Goal: Task Accomplishment & Management: Complete application form

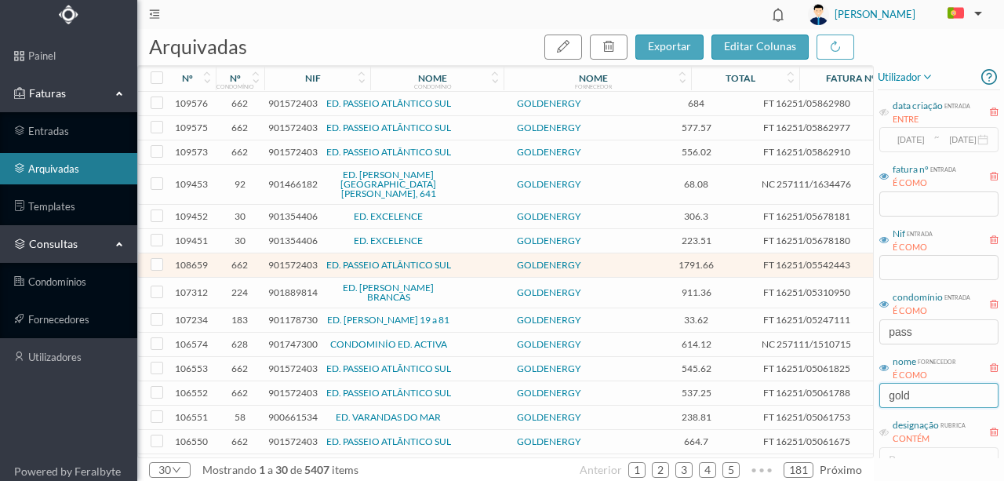
drag, startPoint x: 891, startPoint y: 397, endPoint x: 807, endPoint y: 397, distance: 84.7
click at [809, 397] on div "arquivadas exportar editar colunas nº nº condomínio nif nome condomínio nome fo…" at bounding box center [570, 255] width 867 height 452
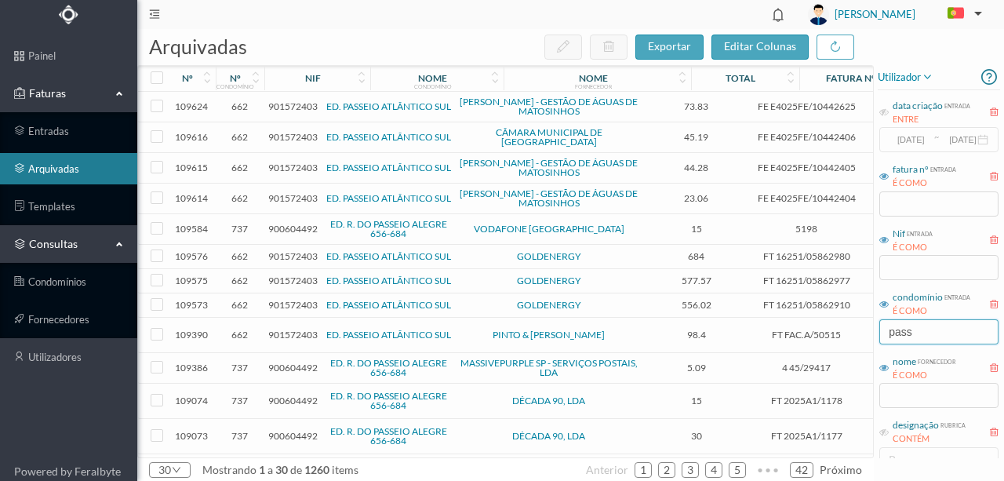
drag, startPoint x: 934, startPoint y: 328, endPoint x: 788, endPoint y: 342, distance: 146.6
click at [788, 342] on div "arquivadas exportar editar colunas nº nº condomínio nif nome condomínio nome fo…" at bounding box center [570, 255] width 867 height 452
click at [883, 392] on input "text" at bounding box center [938, 395] width 119 height 25
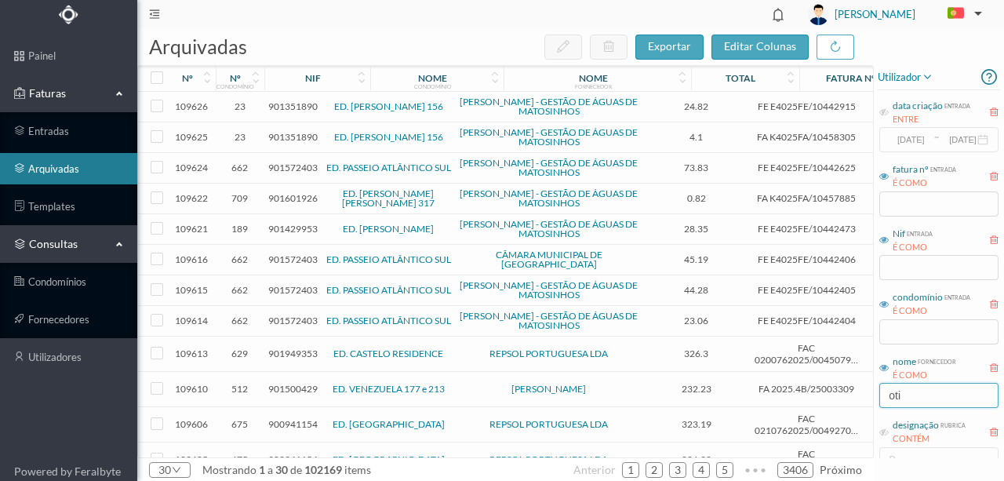
type input "otis"
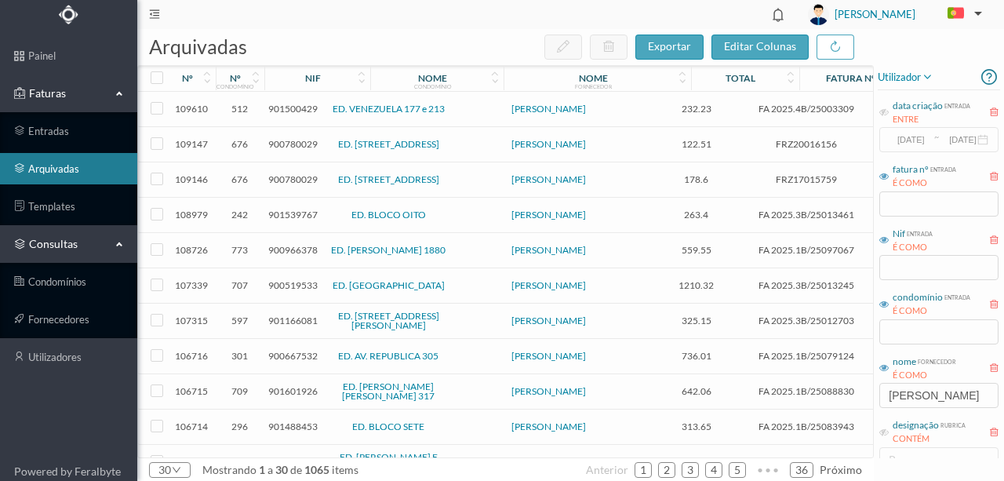
click at [298, 110] on span "901500429" at bounding box center [292, 109] width 49 height 12
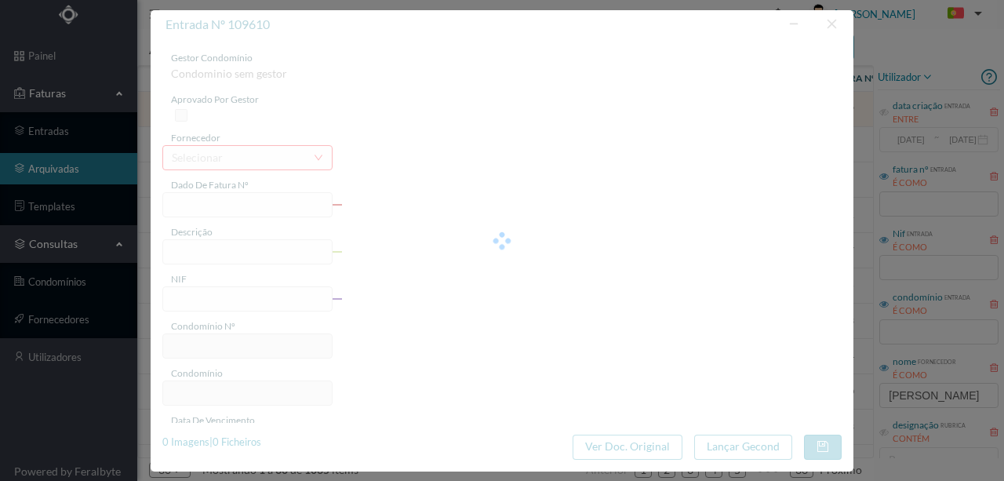
type input "FA 2025.4B/25003309"
type input "4º prestação da reparação do elevador Ent 183"
type input "901500429"
type input "19-05-2025"
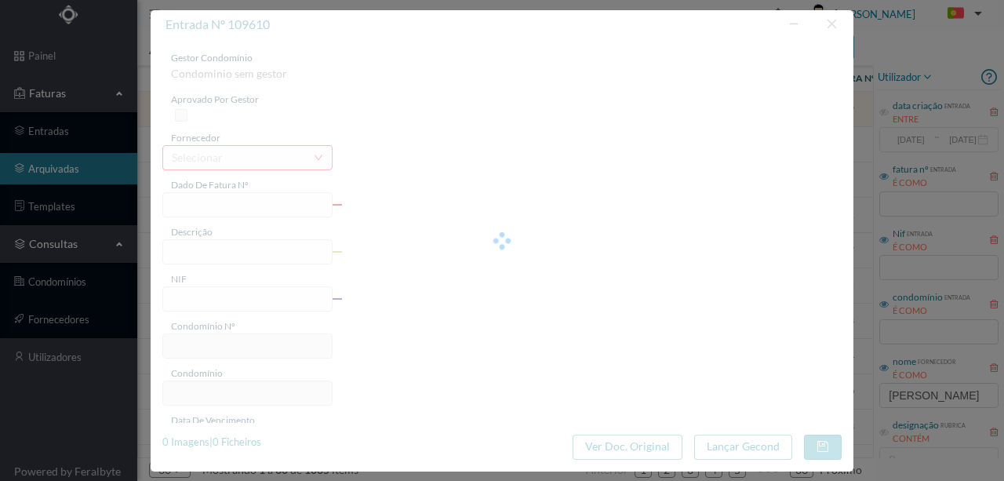
type input "232.23"
type input "512"
type input "ED. VENEZUELA 177 e 213"
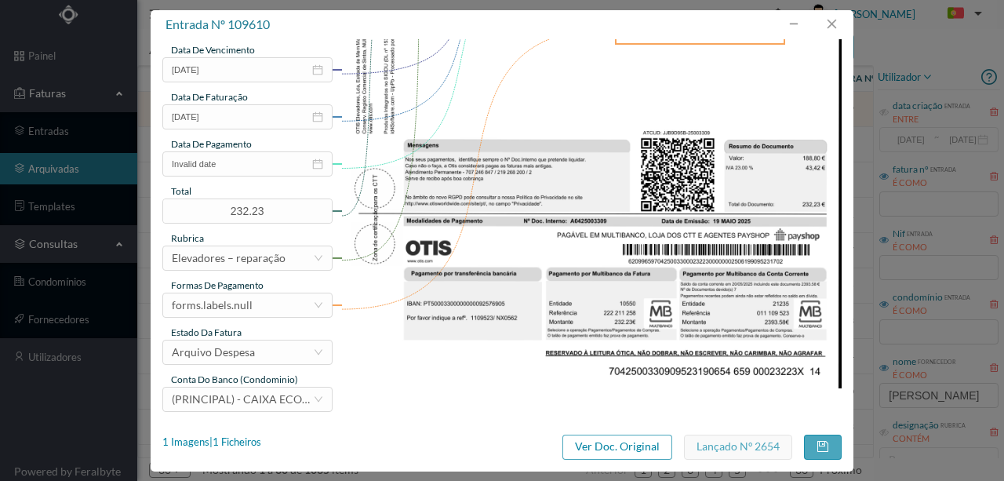
scroll to position [371, 0]
click at [836, 21] on button "button" at bounding box center [832, 24] width 38 height 25
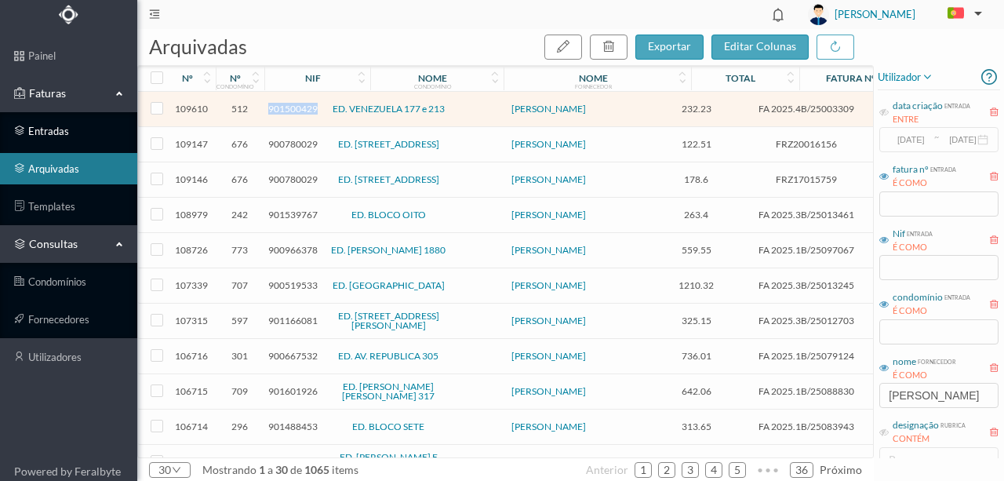
click at [60, 129] on link "entradas" at bounding box center [68, 130] width 137 height 31
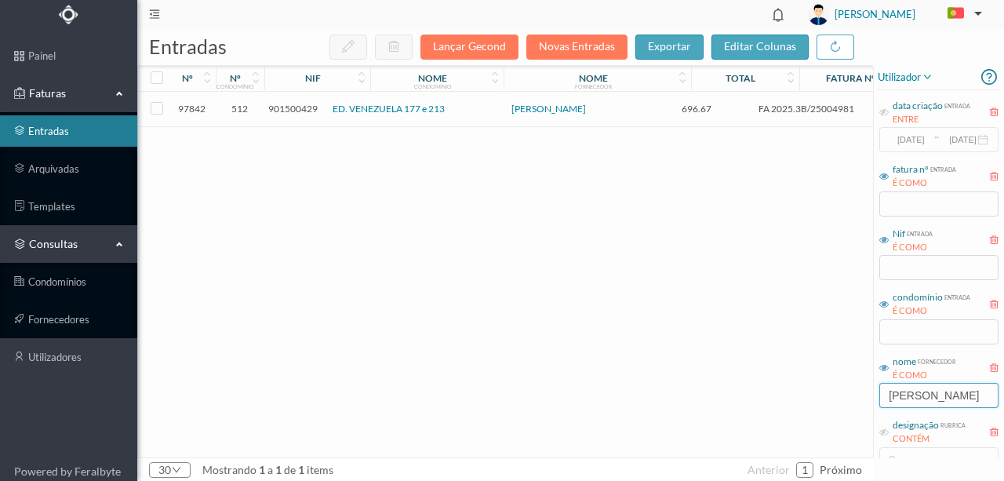
drag, startPoint x: 921, startPoint y: 396, endPoint x: 856, endPoint y: 402, distance: 65.4
click at [856, 402] on div "entradas Lançar Gecond Novas Entradas exportar editar colunas nº nº condomínio …" at bounding box center [570, 255] width 867 height 452
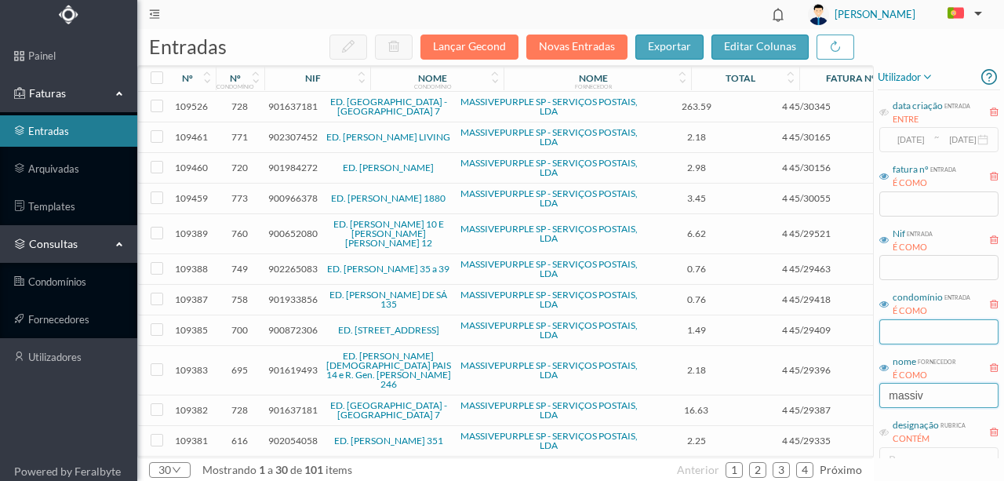
type input "massiv"
click at [905, 333] on input "text" at bounding box center [938, 331] width 119 height 25
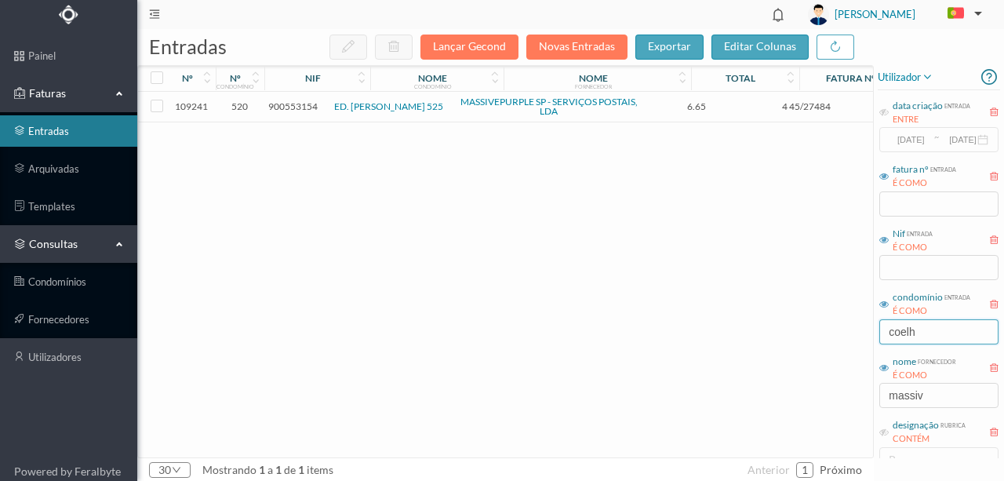
type input "coelh"
click at [299, 110] on span "900553154" at bounding box center [292, 106] width 49 height 12
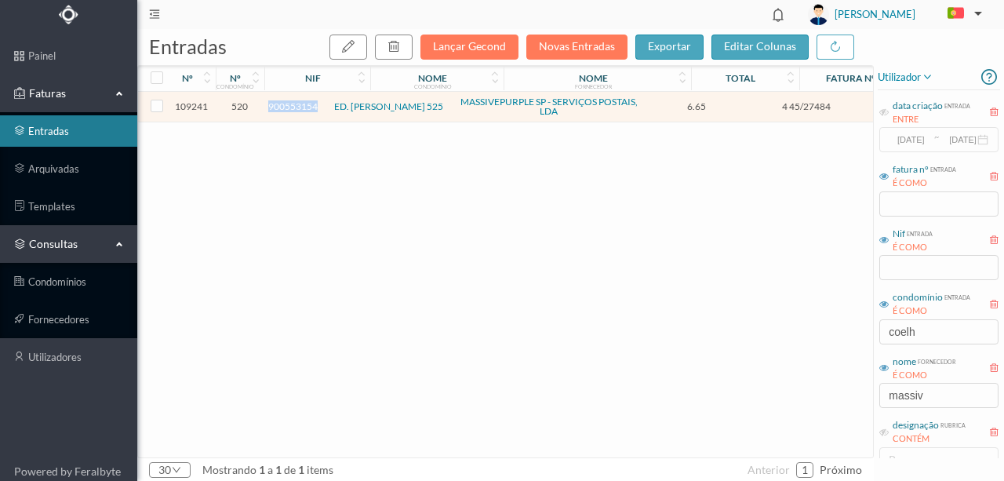
click at [299, 110] on span "900553154" at bounding box center [292, 106] width 49 height 12
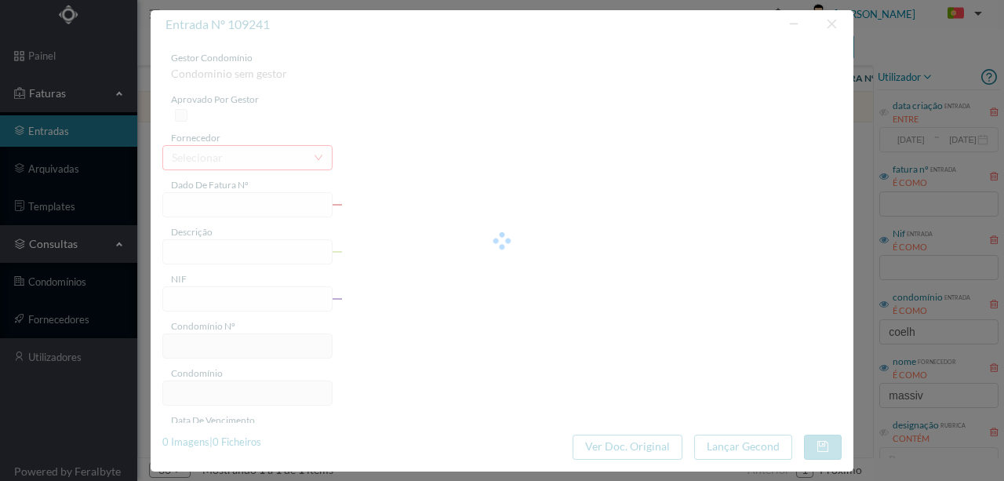
type input "4 45/27484"
type input "Serviço Envio Correio"
type input "900553154"
type input "Invalid date"
type input "2025-07-31"
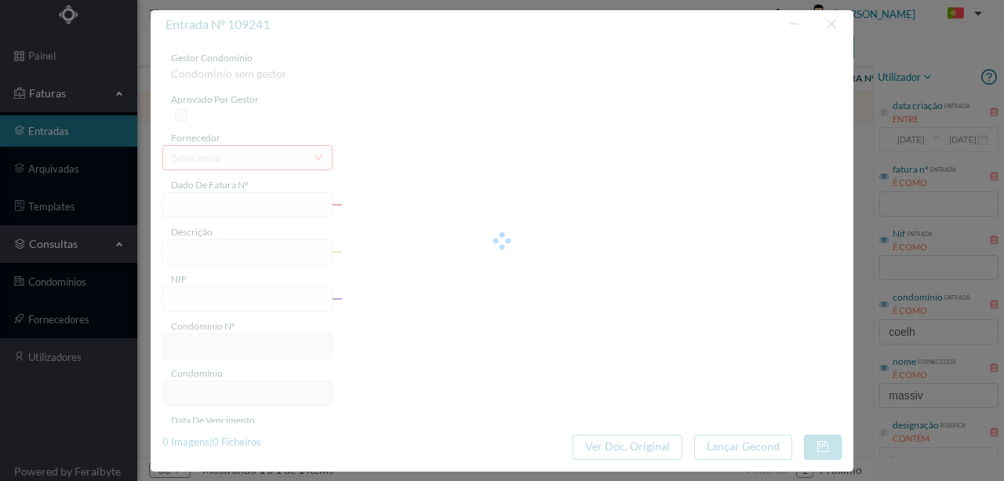
type input "6.65"
type input "520"
type input "ED. ANTÓNIO COELHO MOREIRA 525"
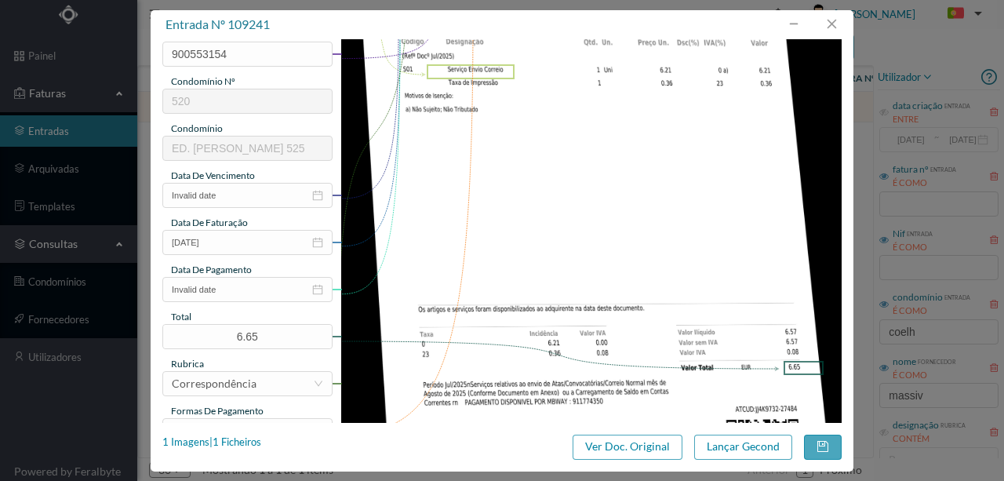
scroll to position [261, 0]
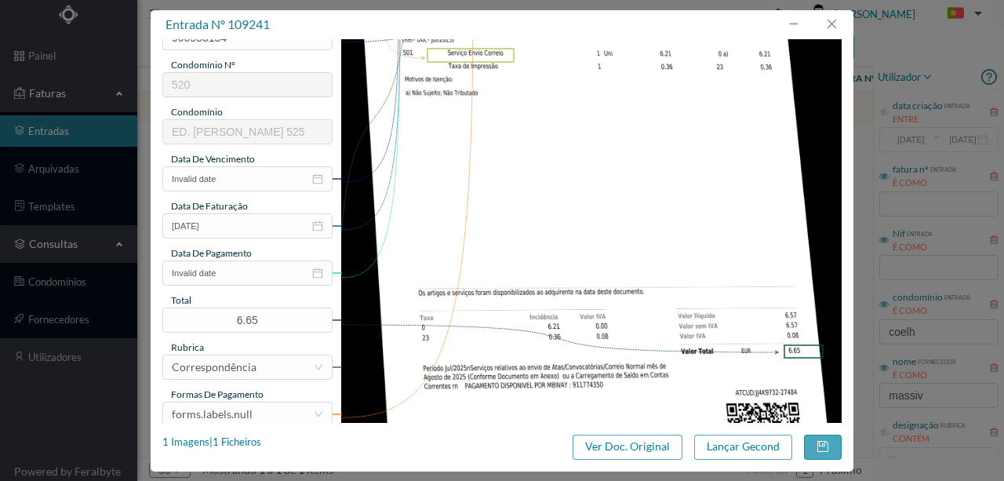
click at [239, 192] on div "gestor condomínio Hugo Conceição aprovado por gestor fornecedor selecionar MASS…" at bounding box center [247, 155] width 170 height 731
click at [235, 183] on input "Invalid date" at bounding box center [247, 178] width 170 height 25
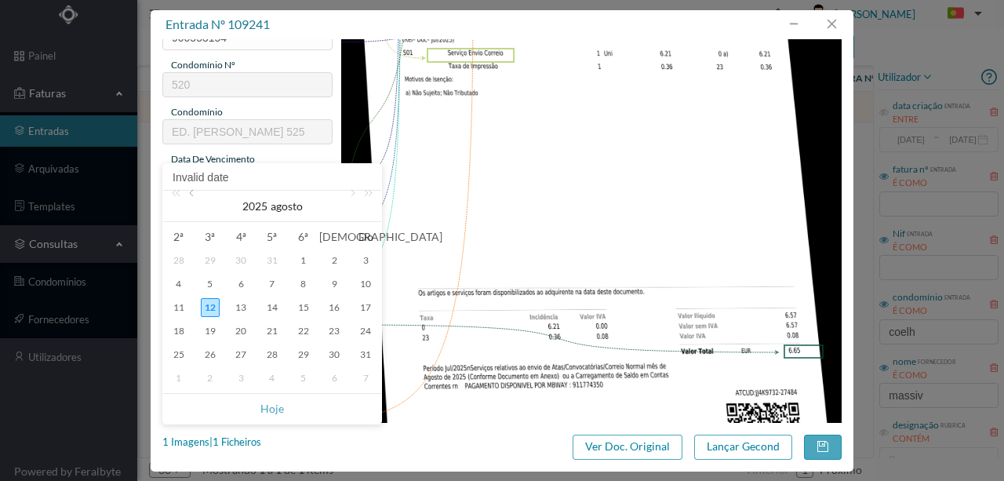
click at [196, 202] on link at bounding box center [193, 206] width 14 height 31
click at [275, 357] on div "31" at bounding box center [272, 354] width 19 height 19
type input "2025-07-31"
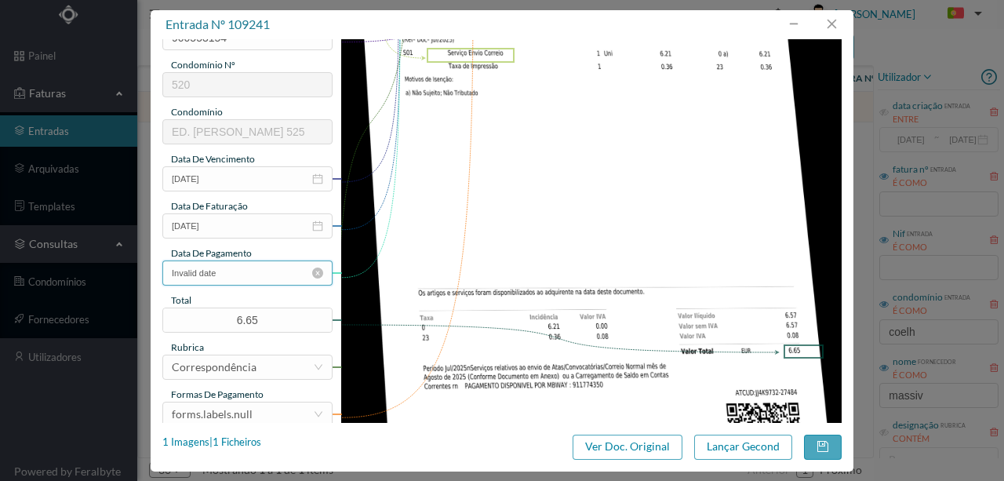
click at [233, 275] on input "Invalid date" at bounding box center [247, 272] width 170 height 25
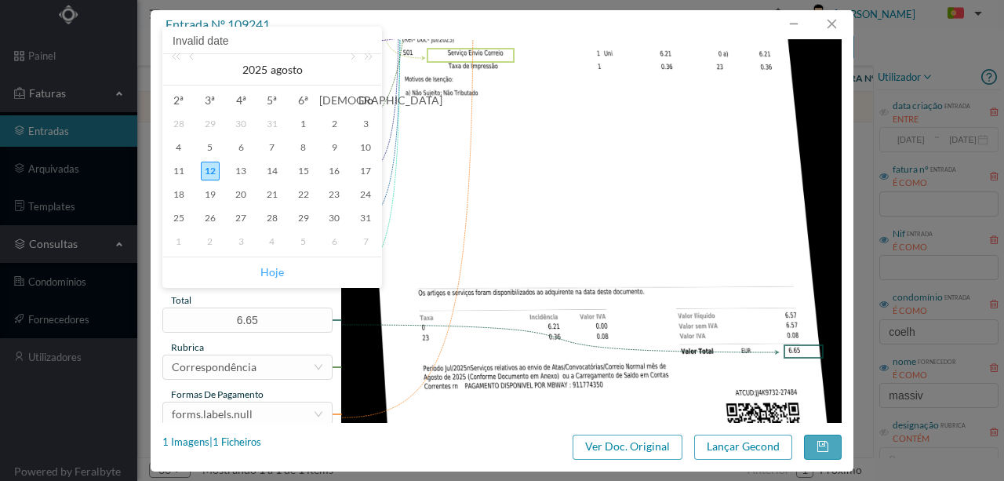
click at [272, 271] on link "Hoje" at bounding box center [272, 272] width 24 height 30
type input "2025-08-12"
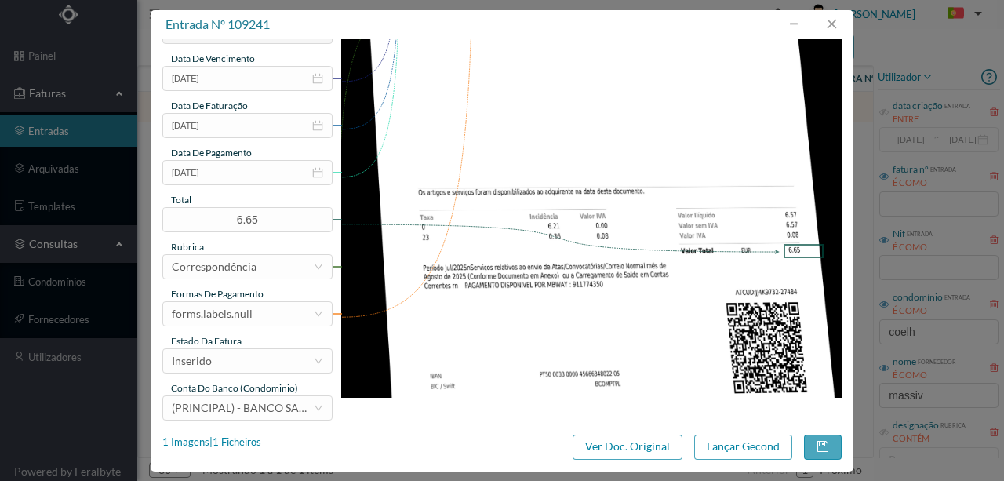
scroll to position [366, 0]
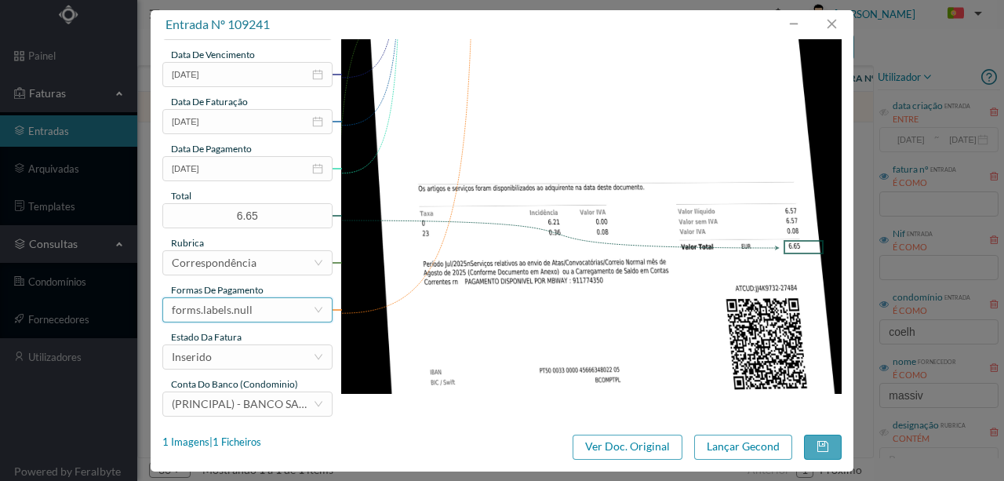
click at [234, 306] on div "forms.labels.null" at bounding box center [212, 310] width 81 height 24
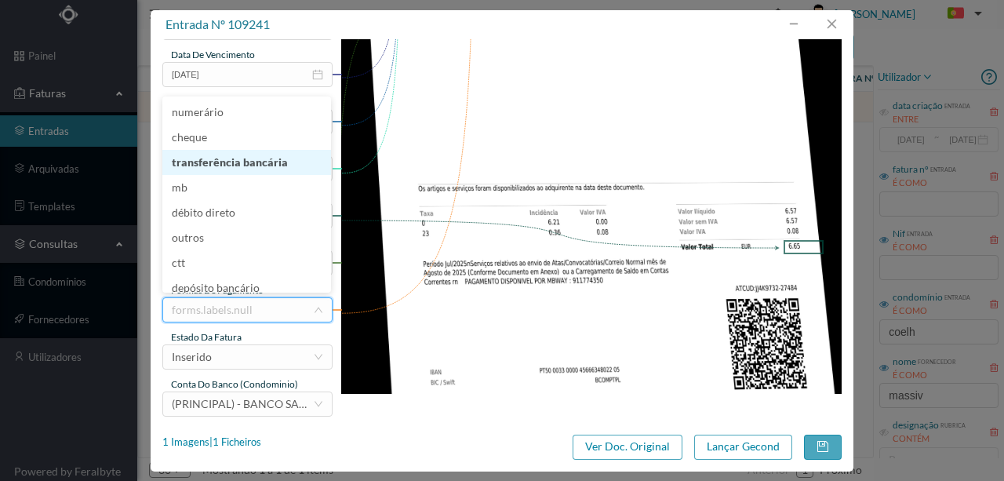
click at [246, 167] on li "transferência bancária" at bounding box center [246, 162] width 169 height 25
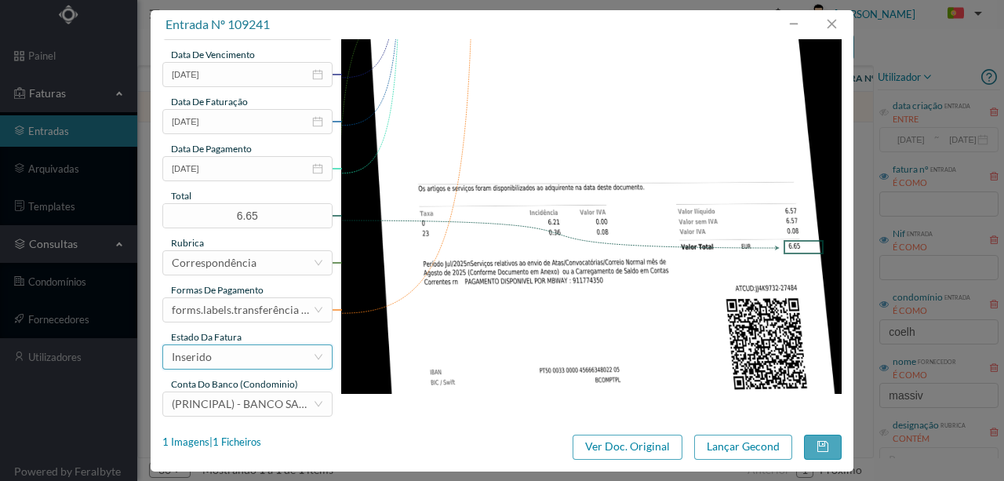
click at [224, 366] on div "Inserido" at bounding box center [242, 357] width 141 height 24
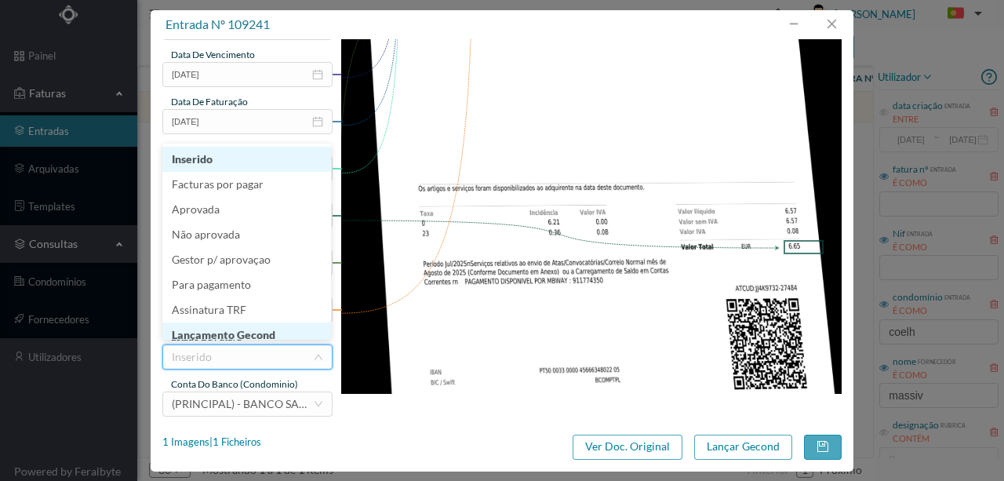
scroll to position [8, 0]
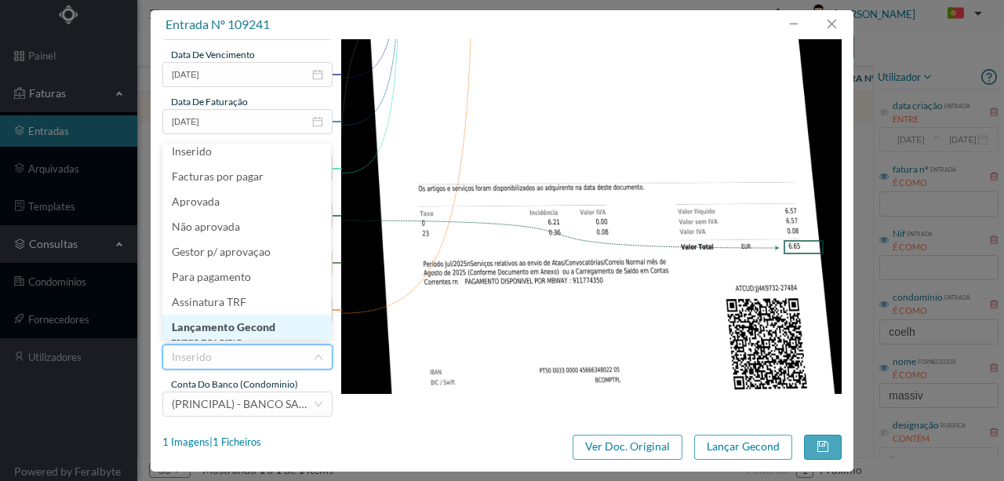
click at [228, 324] on li "Lançamento Gecond" at bounding box center [246, 327] width 169 height 25
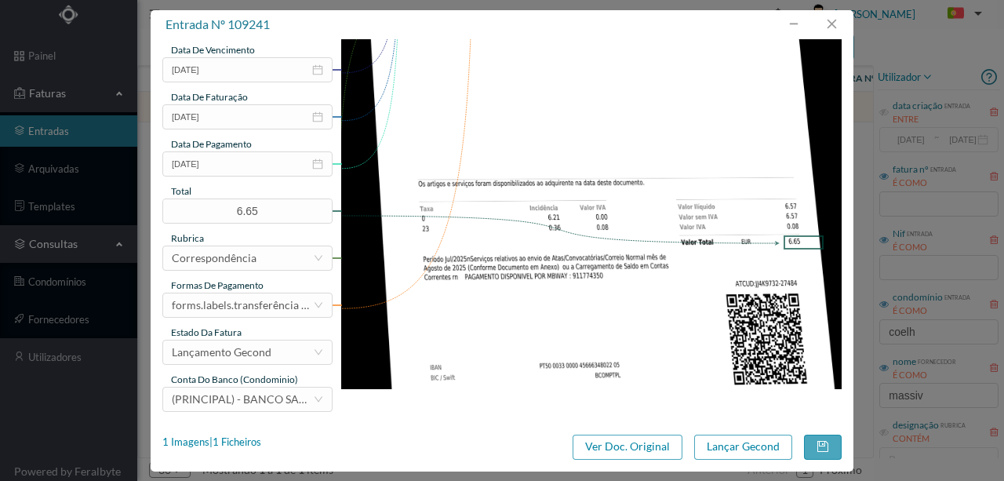
scroll to position [371, 0]
click at [739, 445] on button "Lançar Gecond" at bounding box center [743, 447] width 98 height 25
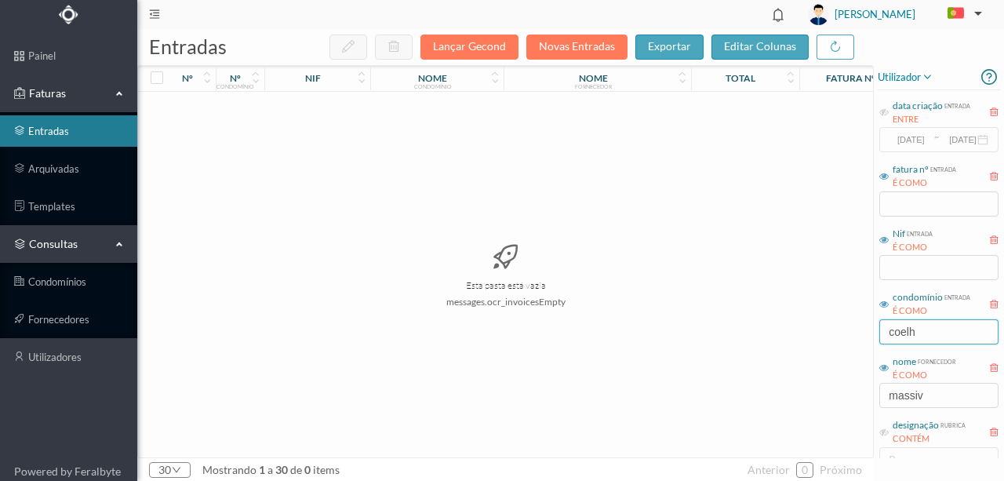
drag, startPoint x: 940, startPoint y: 333, endPoint x: 879, endPoint y: 334, distance: 61.2
click at [879, 334] on div "condomínio entrada É COMO coelh" at bounding box center [939, 316] width 122 height 59
type input "HENR"
click at [734, 397] on div "Esta pasta está vazia messages.ocr_invoicesEmpty" at bounding box center [505, 275] width 735 height 366
drag, startPoint x: 960, startPoint y: 327, endPoint x: 666, endPoint y: 350, distance: 295.1
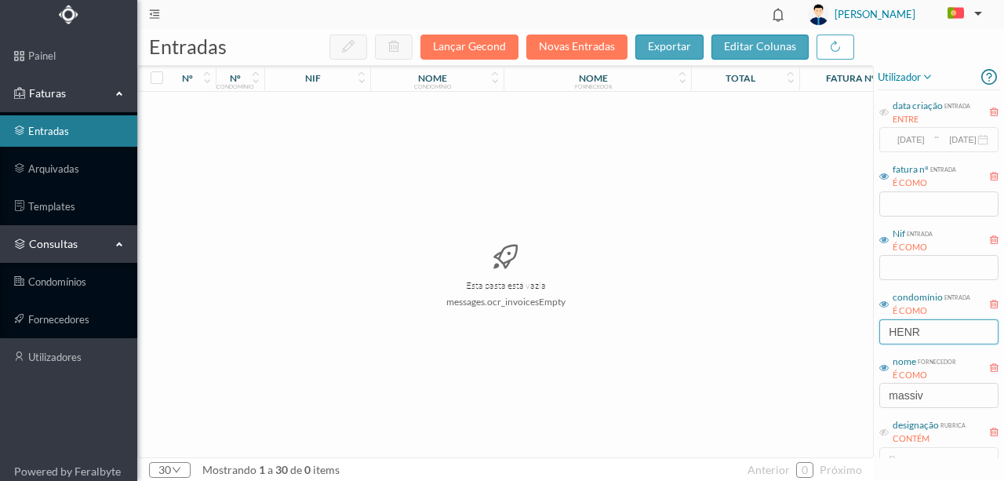
click at [668, 350] on div "entradas Lançar Gecond Novas Entradas exportar editar colunas nº nº condomínio …" at bounding box center [570, 255] width 867 height 452
click at [957, 336] on input "HENR" at bounding box center [938, 331] width 119 height 25
drag, startPoint x: 951, startPoint y: 336, endPoint x: 803, endPoint y: 337, distance: 147.5
click at [813, 337] on div "entradas Lançar Gecond Novas Entradas exportar editar colunas nº nº condomínio …" at bounding box center [570, 255] width 867 height 452
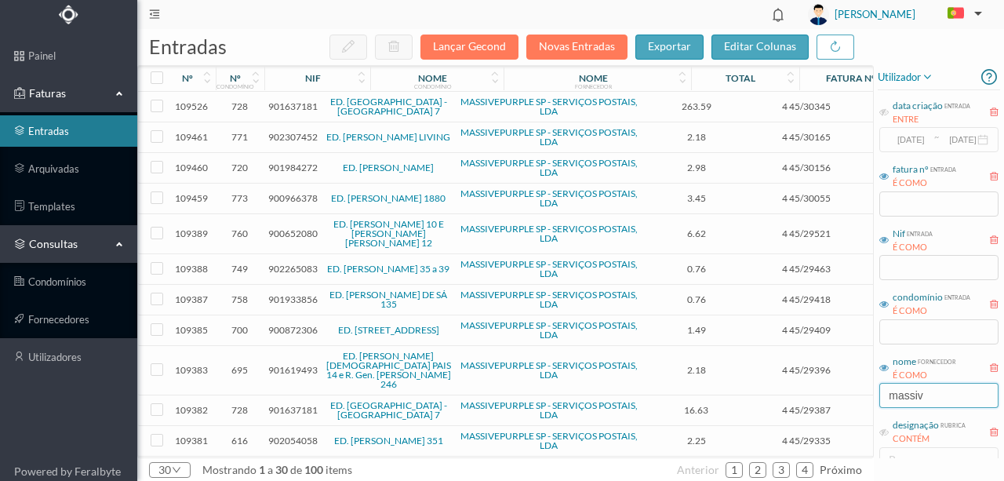
drag, startPoint x: 942, startPoint y: 395, endPoint x: 792, endPoint y: 410, distance: 150.6
click at [794, 410] on div "entradas Lançar Gecond Novas Entradas exportar editar colunas nº nº condomínio …" at bounding box center [570, 255] width 867 height 452
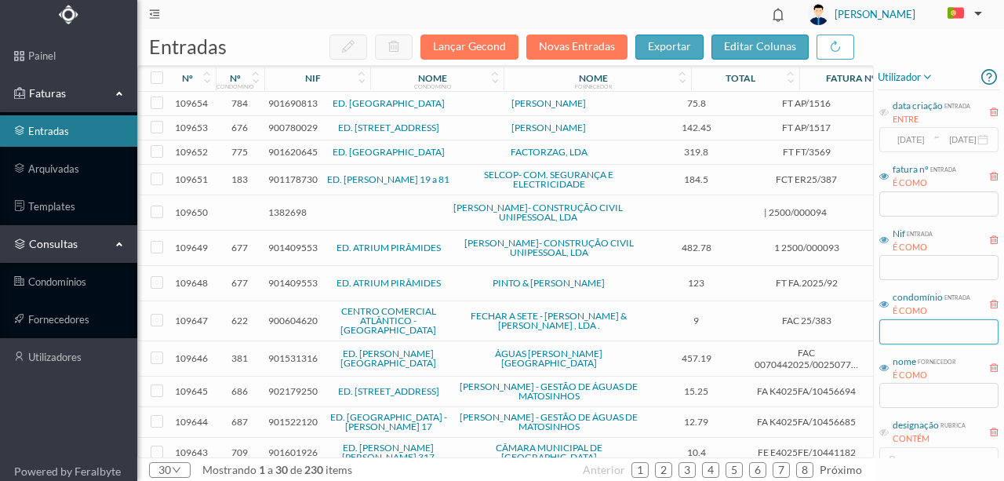
click at [932, 332] on input "text" at bounding box center [938, 331] width 119 height 25
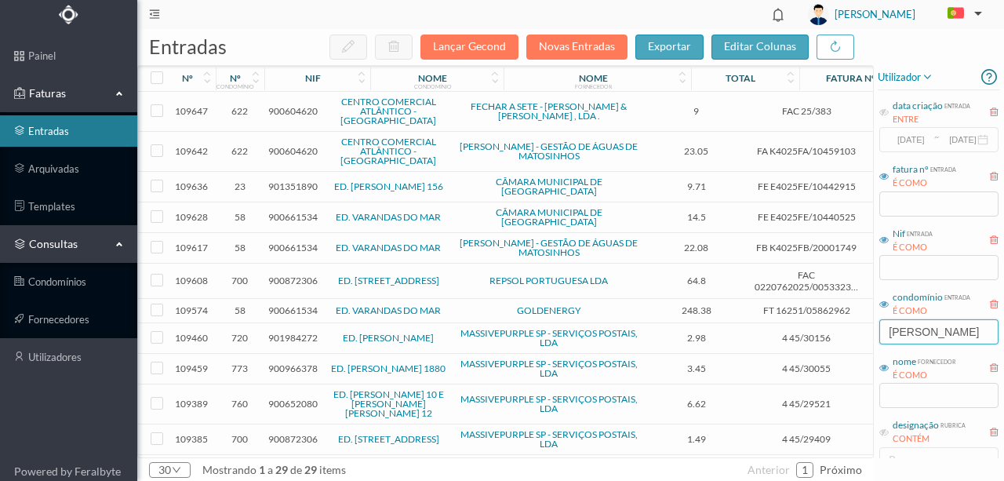
type input "MARTIM"
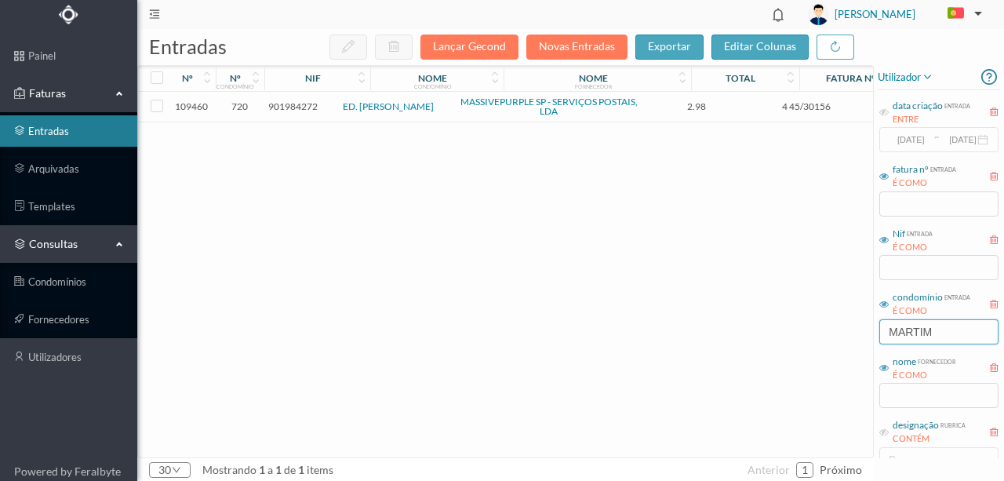
drag, startPoint x: 904, startPoint y: 333, endPoint x: 814, endPoint y: 333, distance: 89.4
click at [816, 333] on div "entradas Lançar Gecond Novas Entradas exportar editar colunas nº nº condomínio …" at bounding box center [570, 255] width 867 height 452
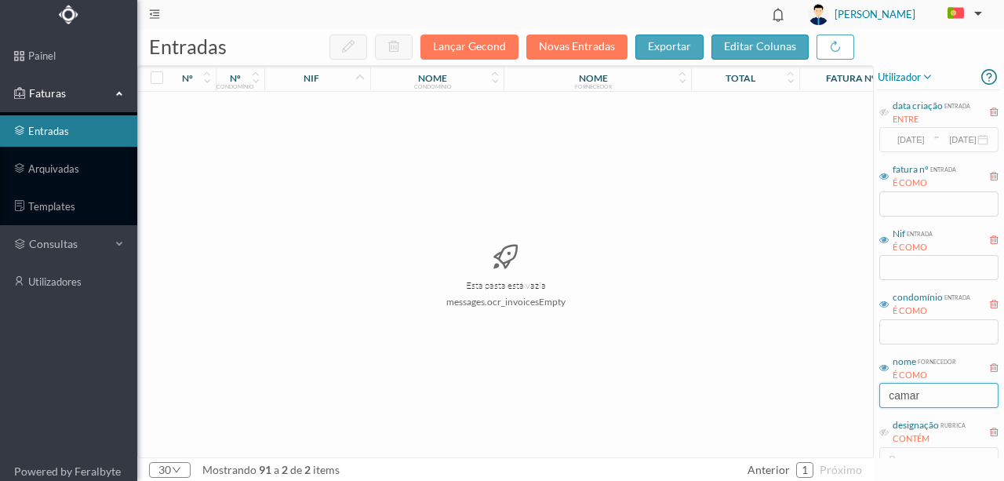
drag, startPoint x: 938, startPoint y: 395, endPoint x: 830, endPoint y: 405, distance: 108.7
click at [830, 405] on div "entradas Lançar Gecond Novas Entradas exportar editar colunas nº nº condomínio …" at bounding box center [570, 255] width 867 height 452
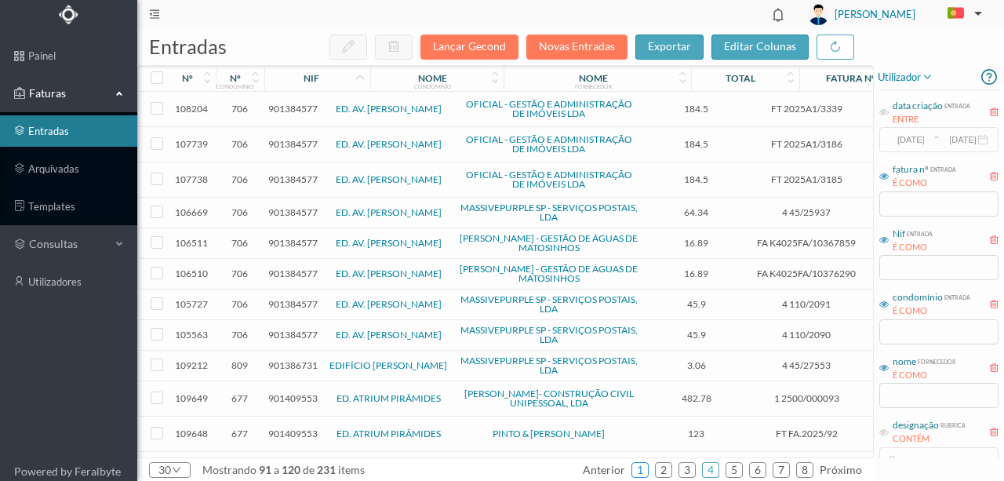
click at [648, 471] on link "1" at bounding box center [640, 470] width 16 height 24
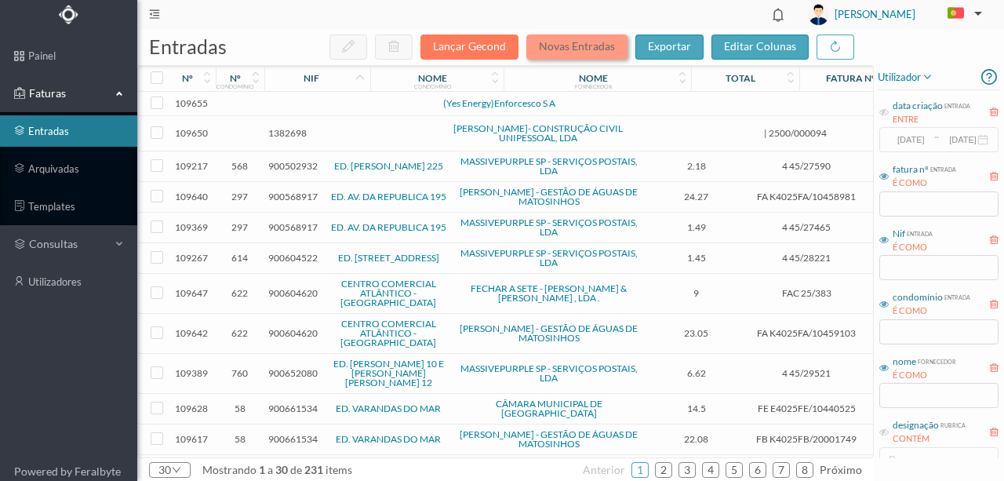
click at [566, 49] on button "Novas Entradas" at bounding box center [576, 47] width 101 height 25
click at [601, 49] on button "Novas Entradas" at bounding box center [576, 47] width 101 height 25
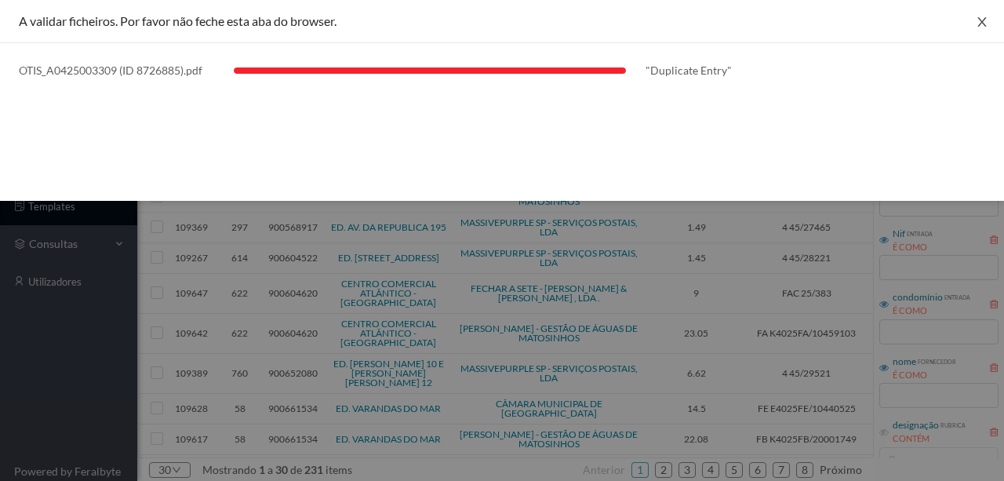
click at [975, 19] on button "Close" at bounding box center [982, 22] width 44 height 44
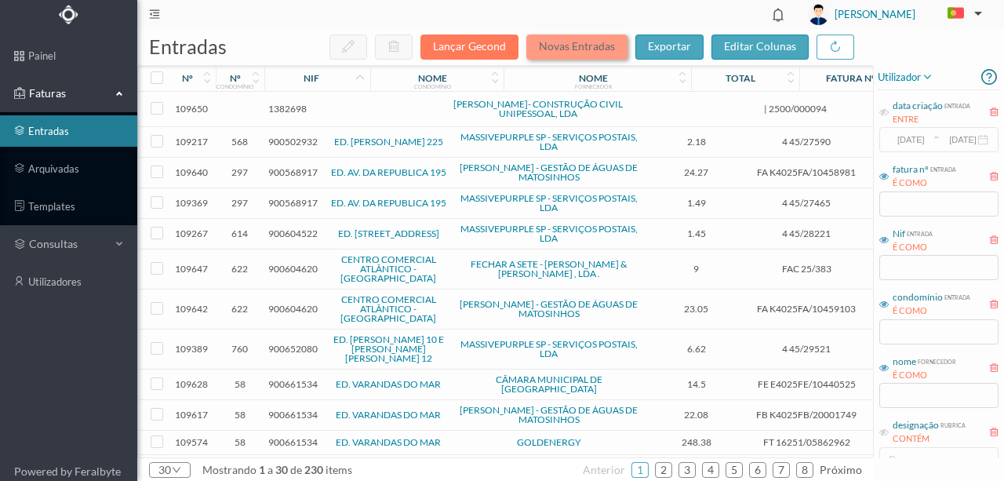
click at [570, 52] on button "Novas Entradas" at bounding box center [576, 47] width 101 height 25
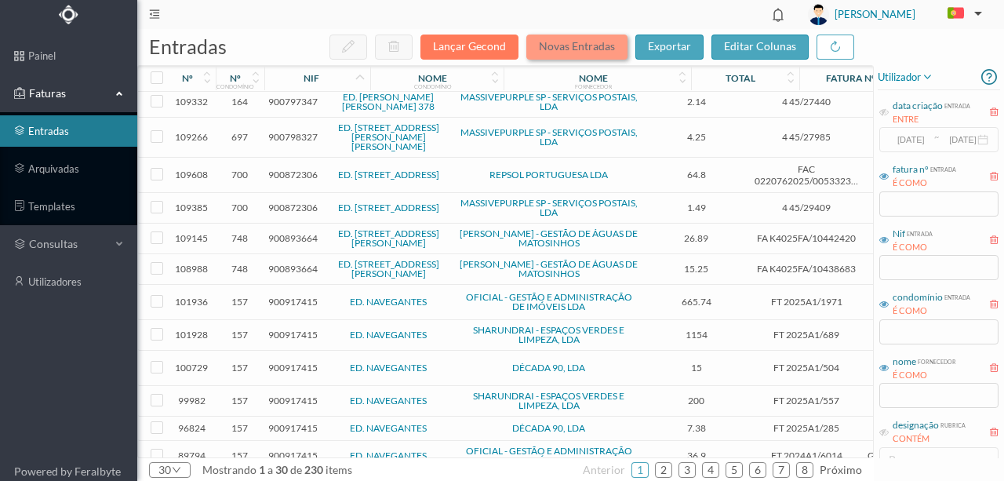
scroll to position [546, 0]
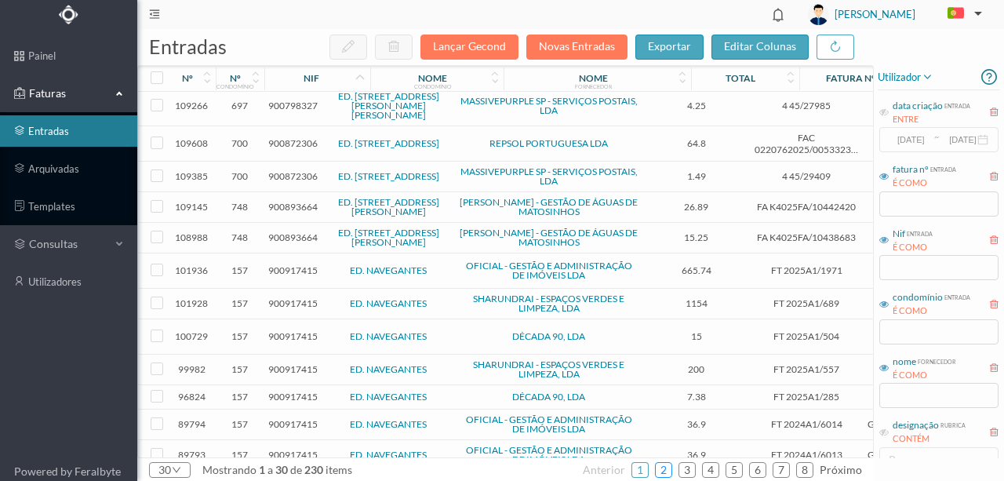
click at [671, 471] on link "2" at bounding box center [664, 470] width 16 height 24
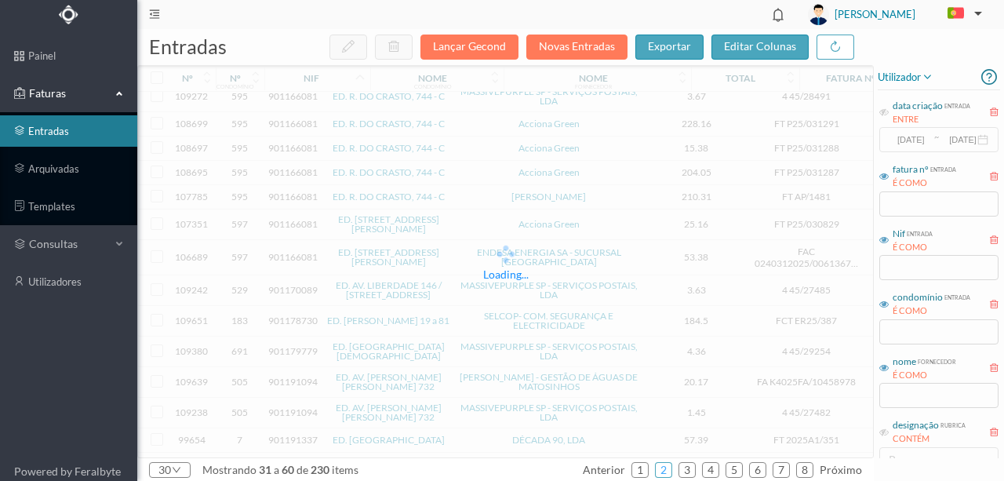
scroll to position [541, 0]
